Goal: Use online tool/utility: Use online tool/utility

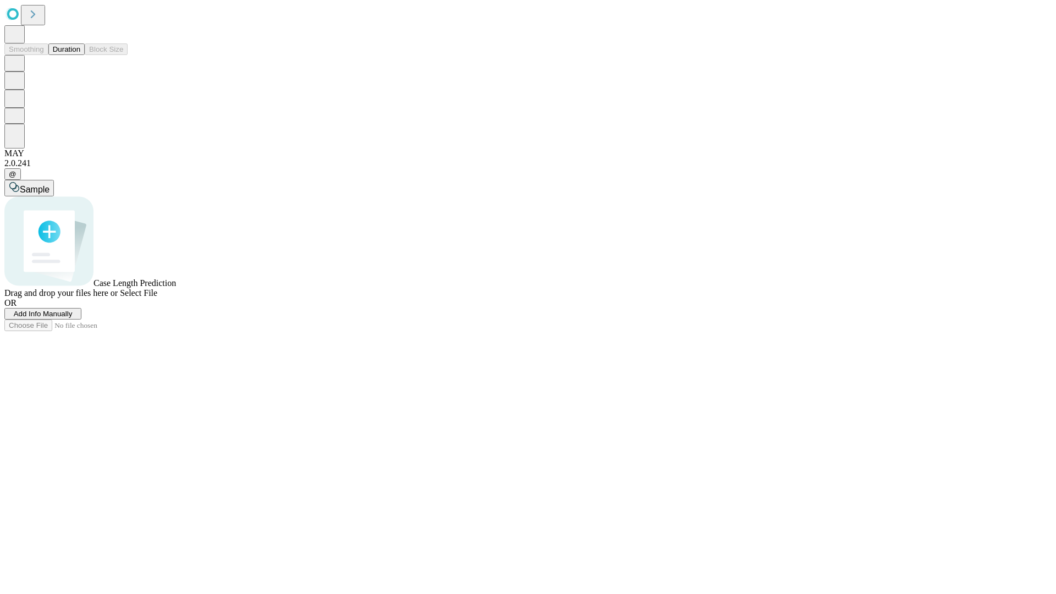
click at [80, 55] on button "Duration" at bounding box center [66, 49] width 36 height 12
click at [157, 297] on span "Select File" at bounding box center [138, 292] width 37 height 9
